Goal: Check status: Check status

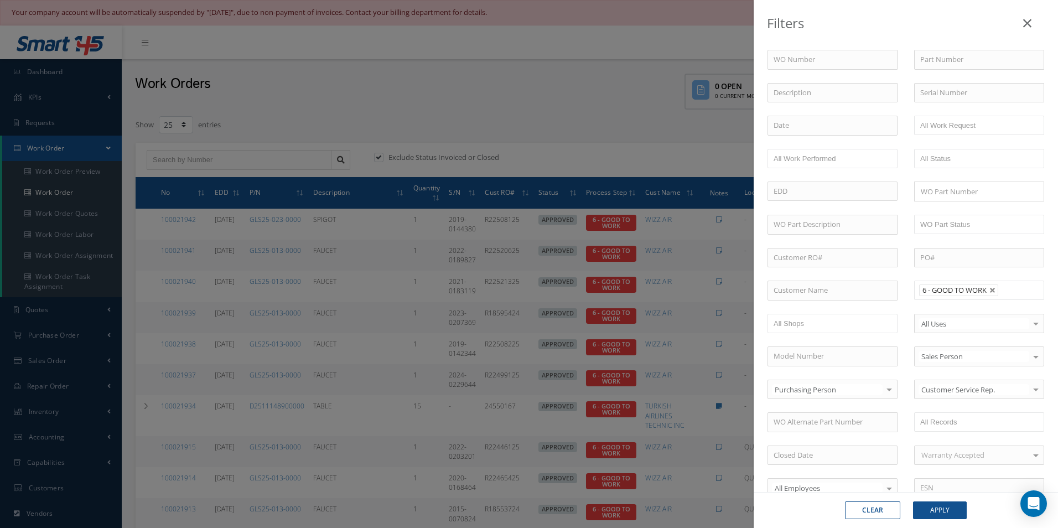
select select "25"
drag, startPoint x: 434, startPoint y: 81, endPoint x: 195, endPoint y: 148, distance: 247.8
click at [434, 81] on div "Filters WO Number Part Number Description Serial Number - BER CERTIFICATION FIL…" at bounding box center [529, 264] width 1058 height 528
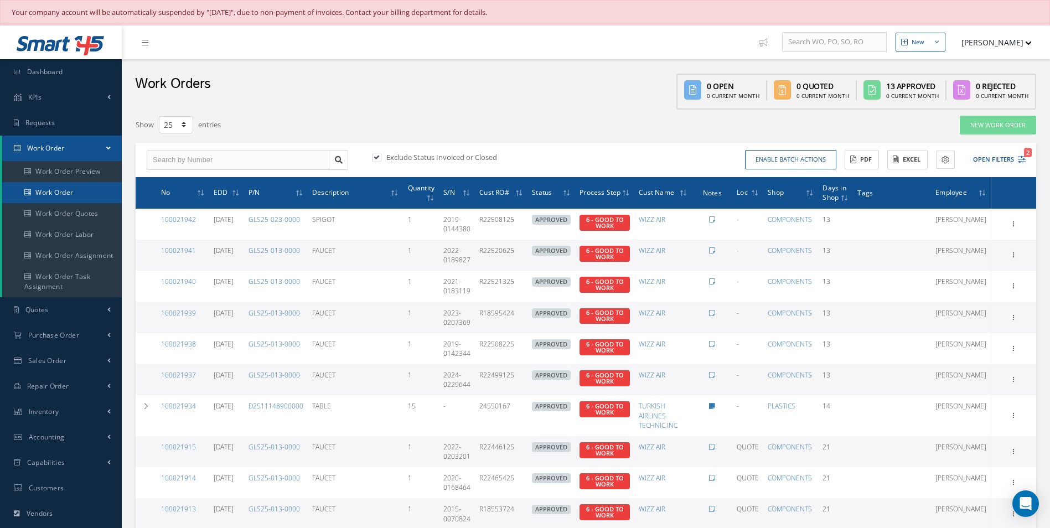
click at [58, 188] on link "Work Order" at bounding box center [62, 192] width 120 height 21
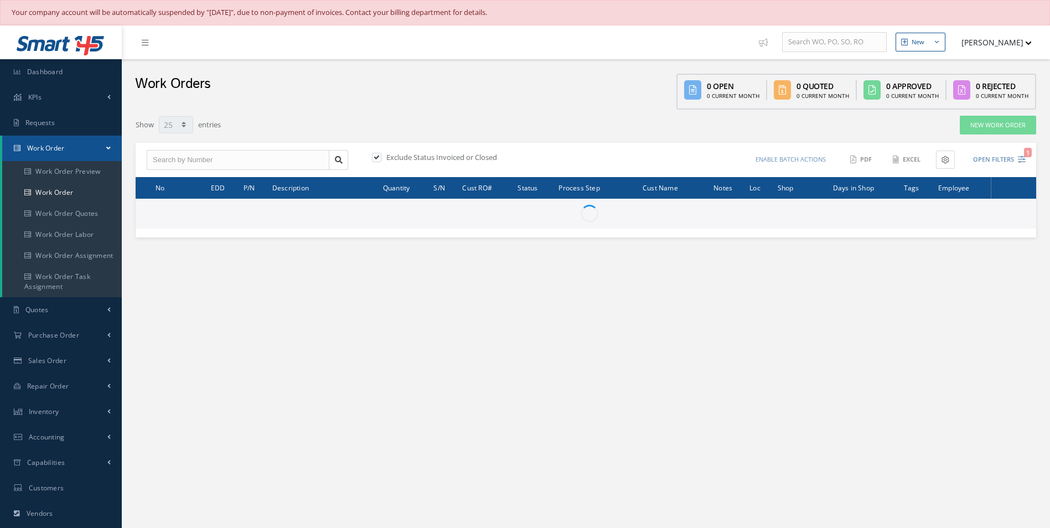
select select "25"
click at [230, 162] on input "text" at bounding box center [238, 160] width 183 height 20
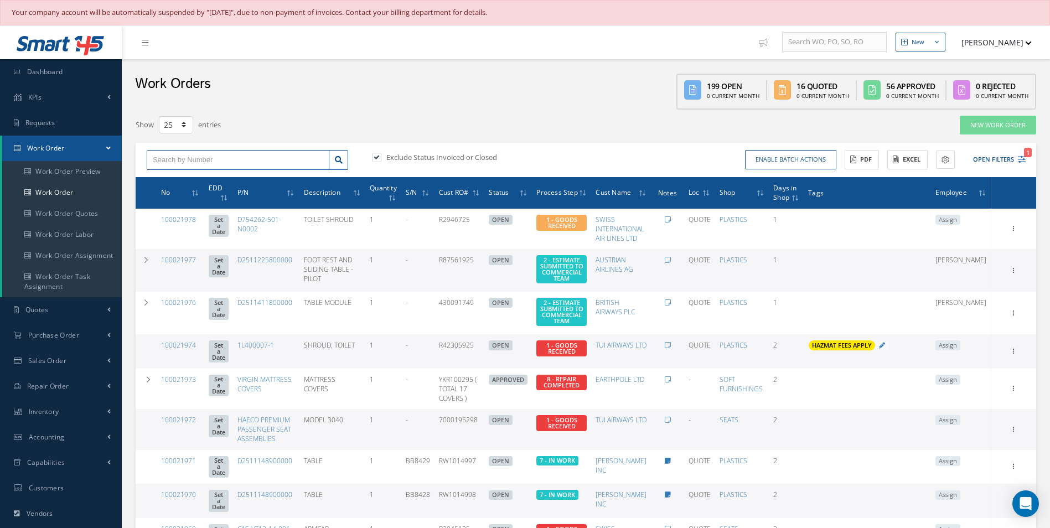
paste input "100021964"
type input "100021964"
click at [335, 162] on icon at bounding box center [339, 160] width 8 height 8
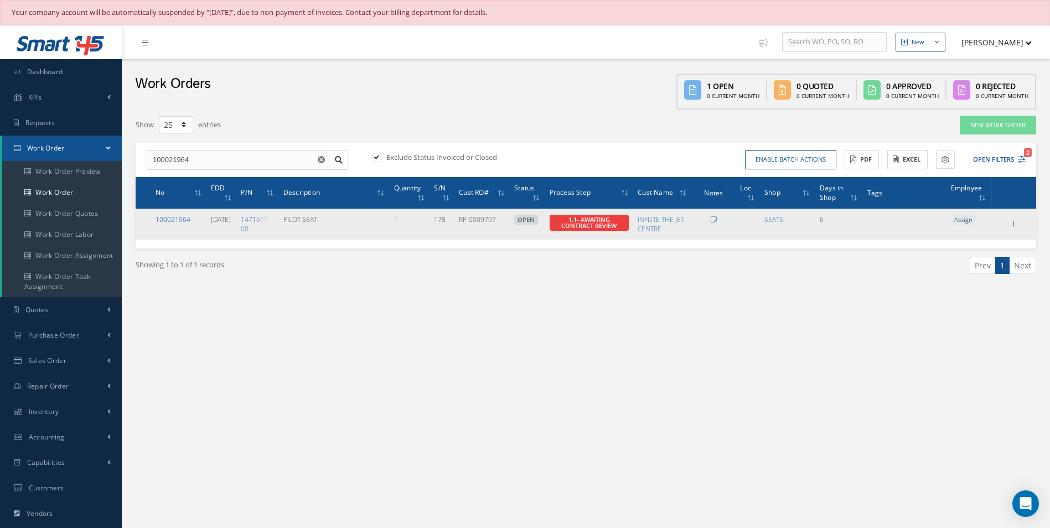
click at [182, 220] on link "100021964" at bounding box center [173, 219] width 35 height 9
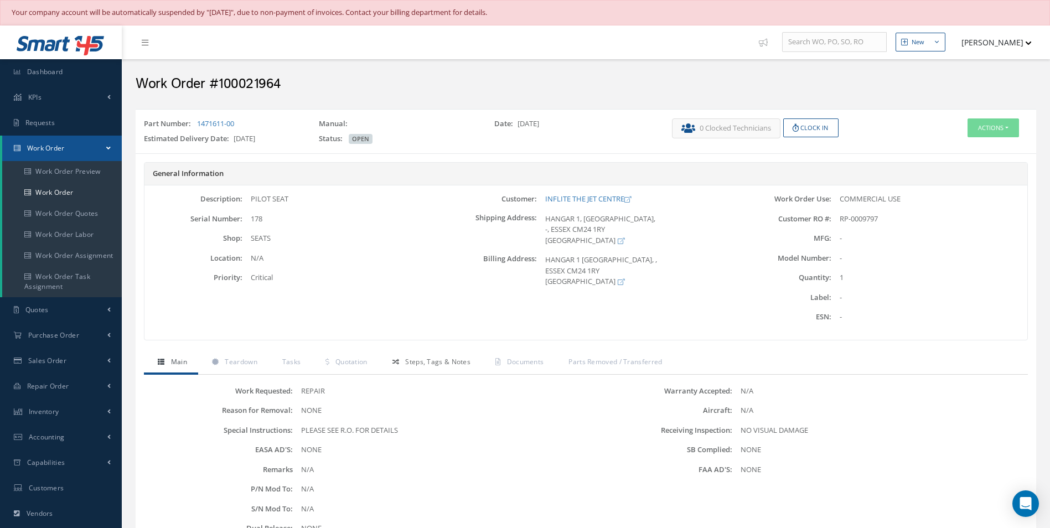
click at [446, 360] on span "Steps, Tags & Notes" at bounding box center [437, 361] width 65 height 9
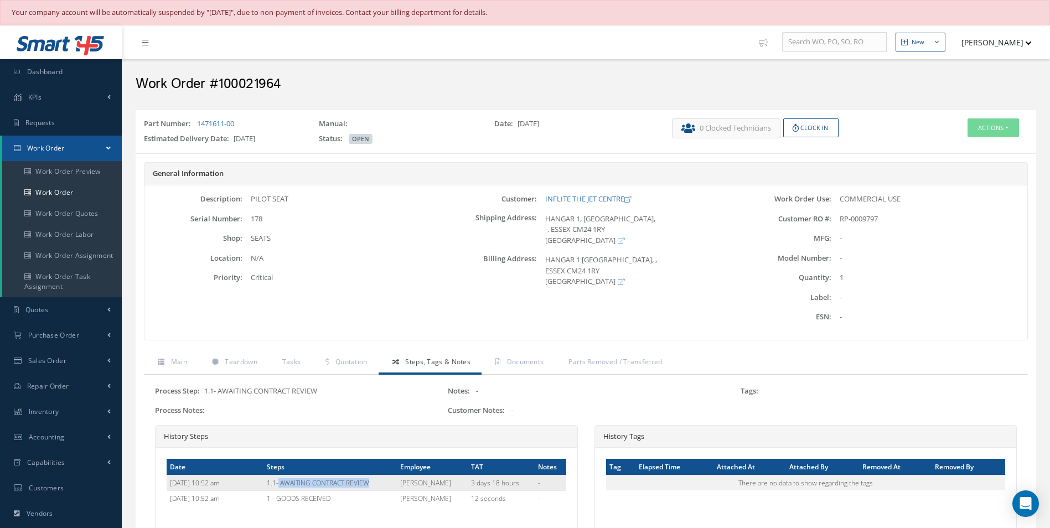
drag, startPoint x: 380, startPoint y: 482, endPoint x: 277, endPoint y: 483, distance: 102.4
click at [277, 483] on td "1.1- AWAITING CONTRACT REVIEW" at bounding box center [330, 484] width 133 height 16
copy td "AWAITING CONTRACT REVIEW"
click at [76, 184] on link "Work Order" at bounding box center [62, 192] width 120 height 21
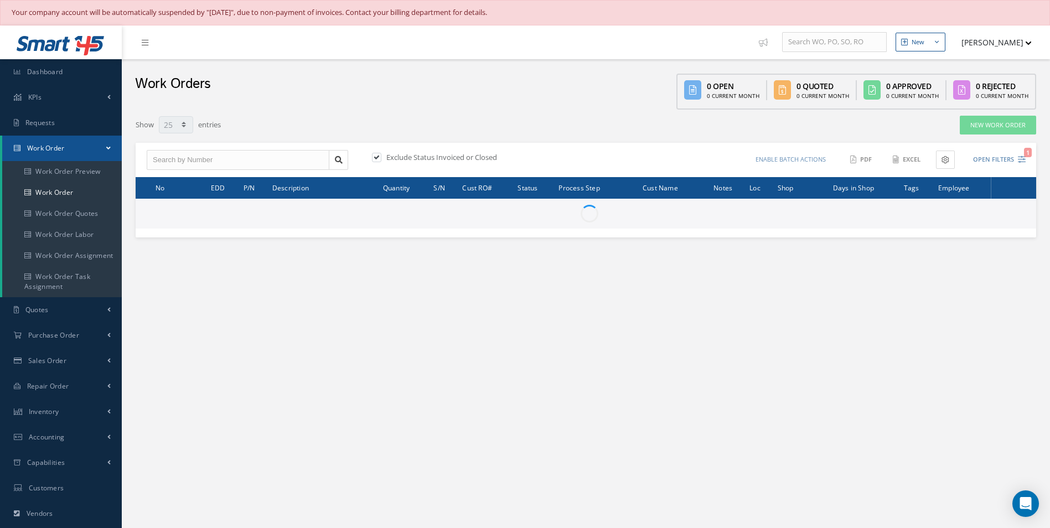
select select "25"
